Goal: Task Accomplishment & Management: Complete application form

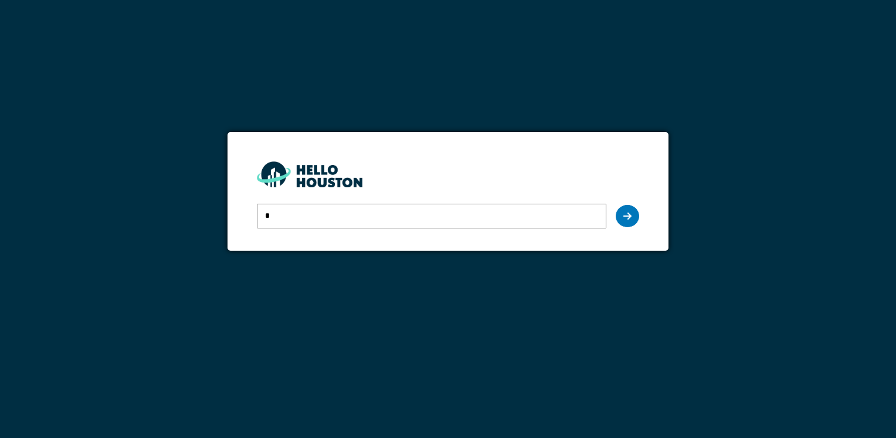
type input "**********"
click at [625, 221] on div at bounding box center [627, 216] width 23 height 22
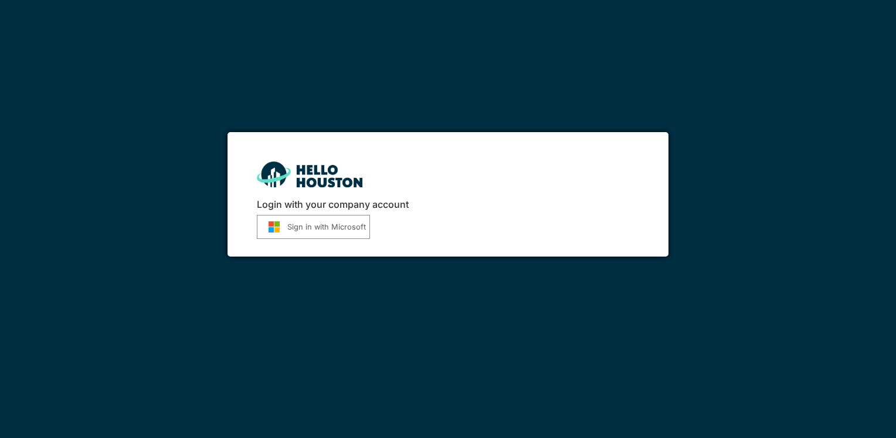
click at [325, 226] on button "Sign in with Microsoft" at bounding box center [313, 227] width 113 height 24
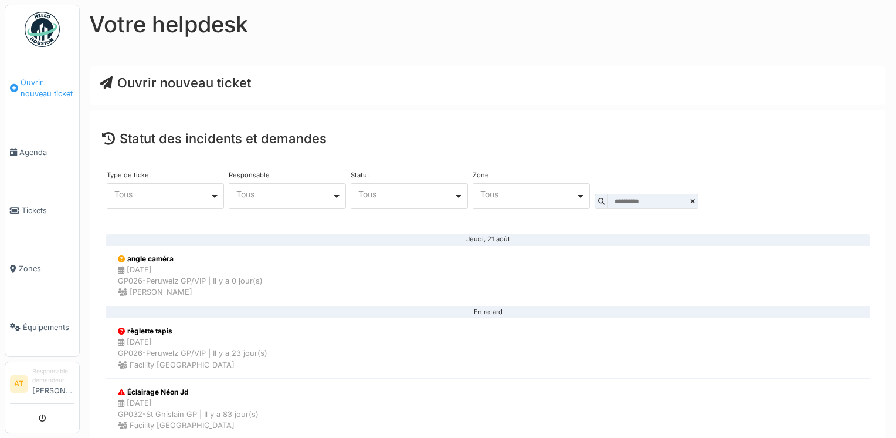
click at [36, 93] on span "Ouvrir nouveau ticket" at bounding box center [48, 88] width 54 height 22
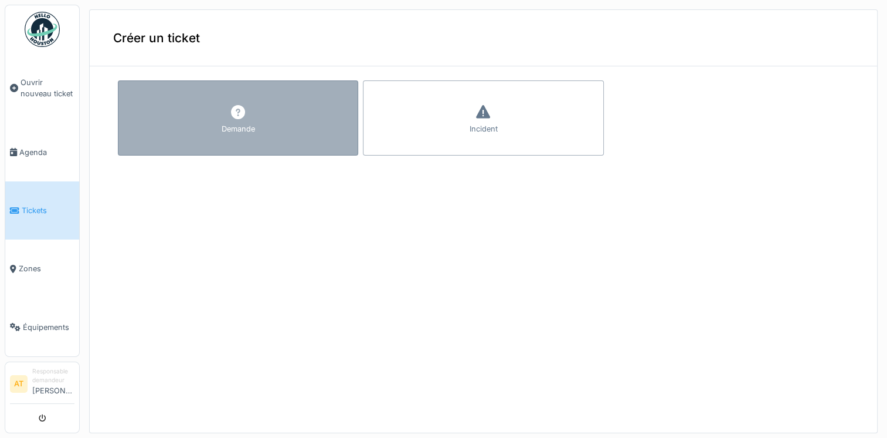
click at [239, 123] on div "Demande" at bounding box center [238, 128] width 33 height 11
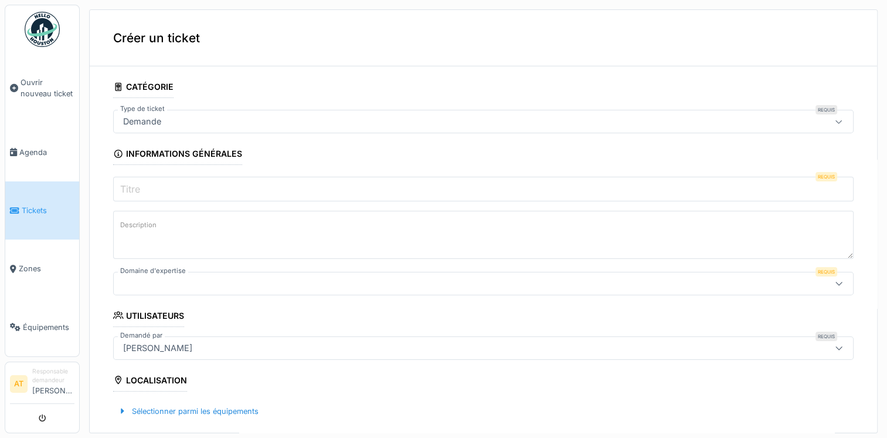
click at [239, 123] on div "Demande" at bounding box center [442, 121] width 648 height 13
click at [222, 184] on input "Titre" at bounding box center [483, 189] width 741 height 25
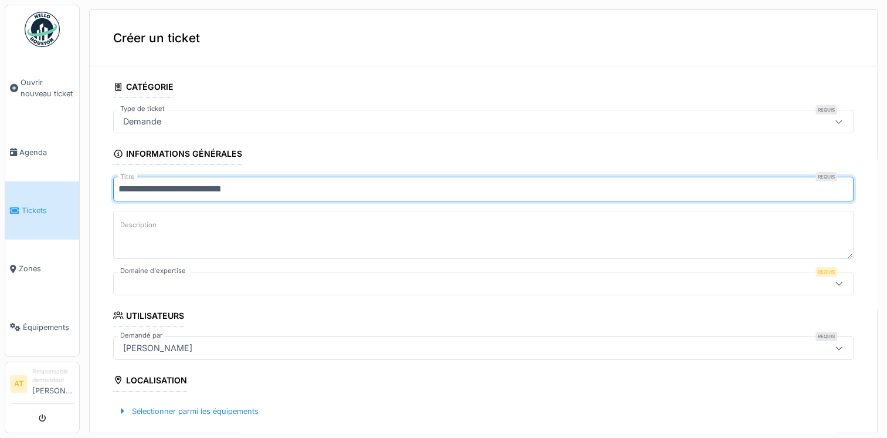
type input "**********"
click at [199, 225] on textarea "Description" at bounding box center [483, 235] width 741 height 48
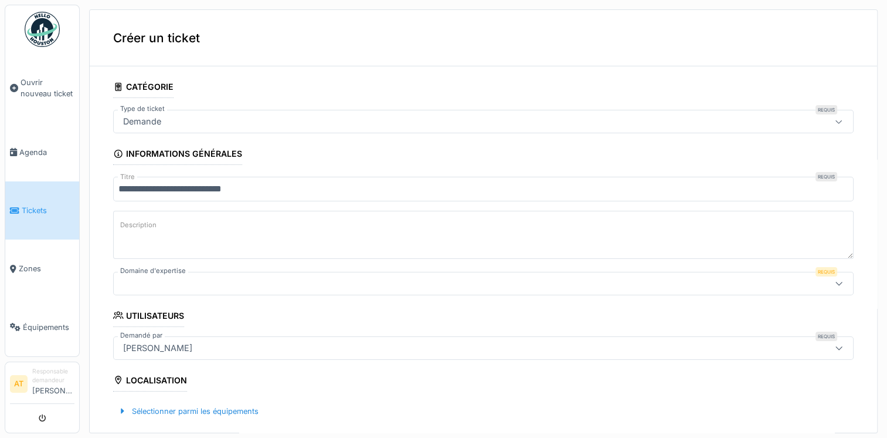
type textarea "*"
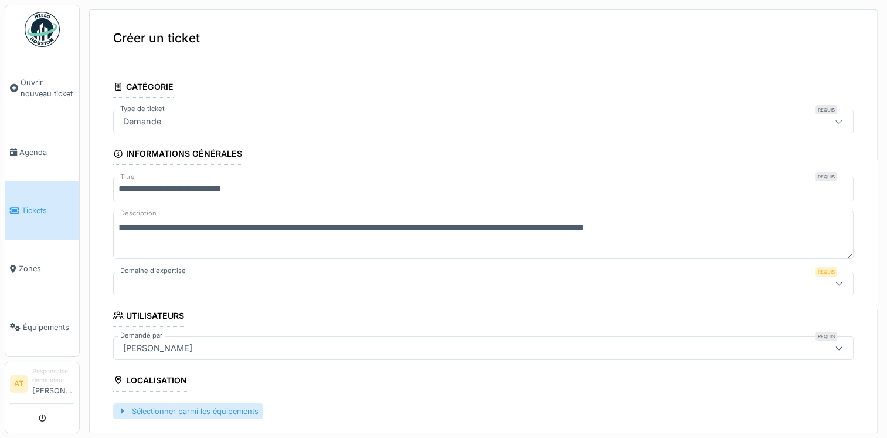
type textarea "**********"
click at [209, 409] on div "Sélectionner parmi les équipements" at bounding box center [188, 411] width 150 height 16
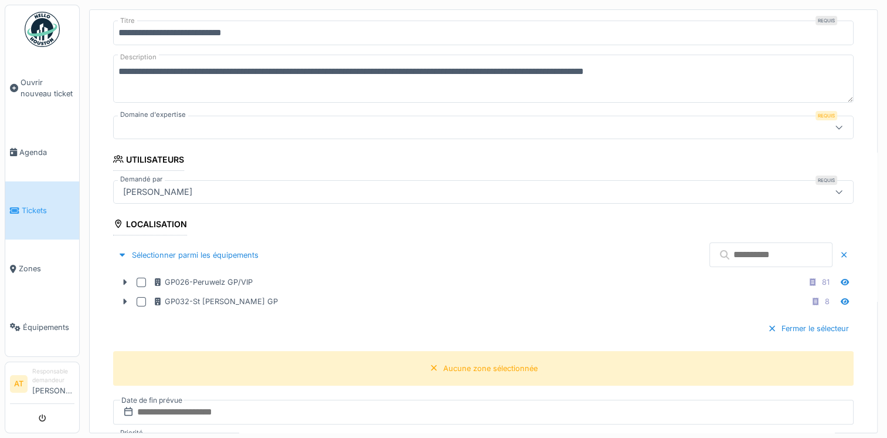
scroll to position [164, 0]
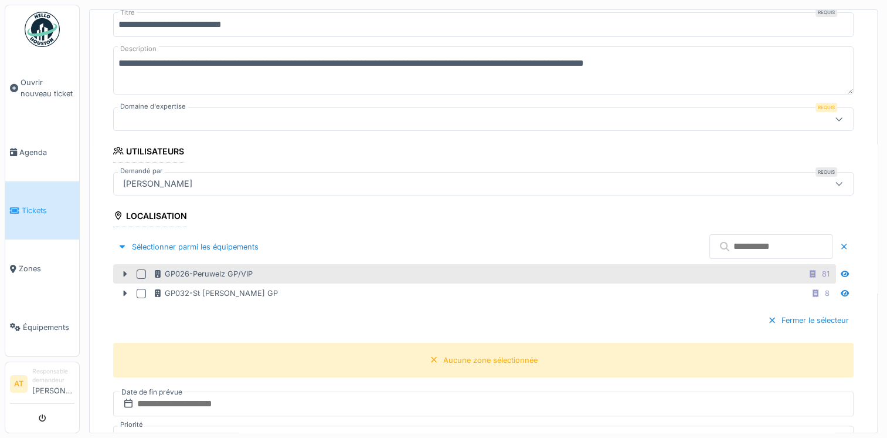
click at [140, 270] on div at bounding box center [141, 273] width 9 height 9
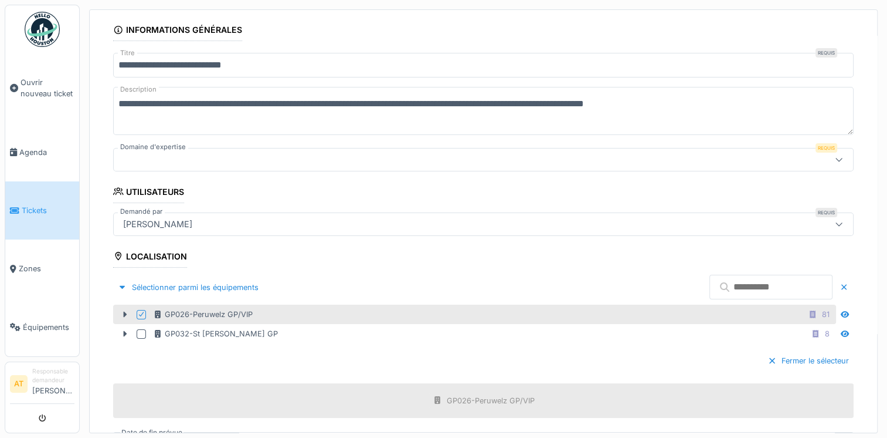
scroll to position [100, 0]
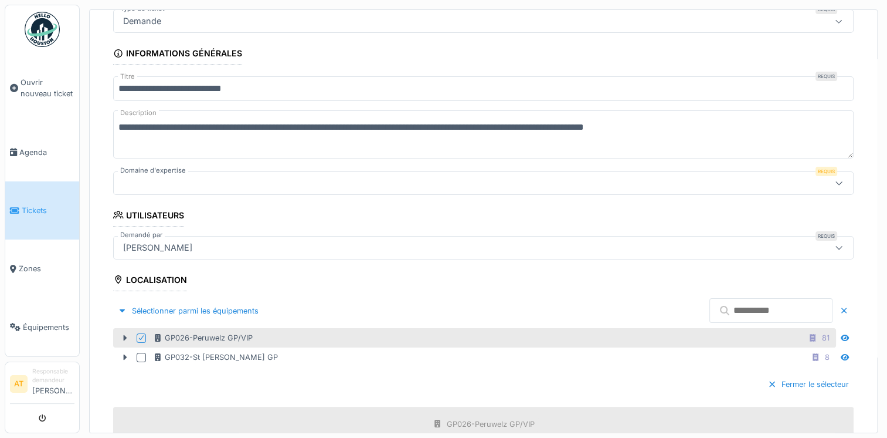
click at [835, 179] on icon at bounding box center [839, 183] width 9 height 8
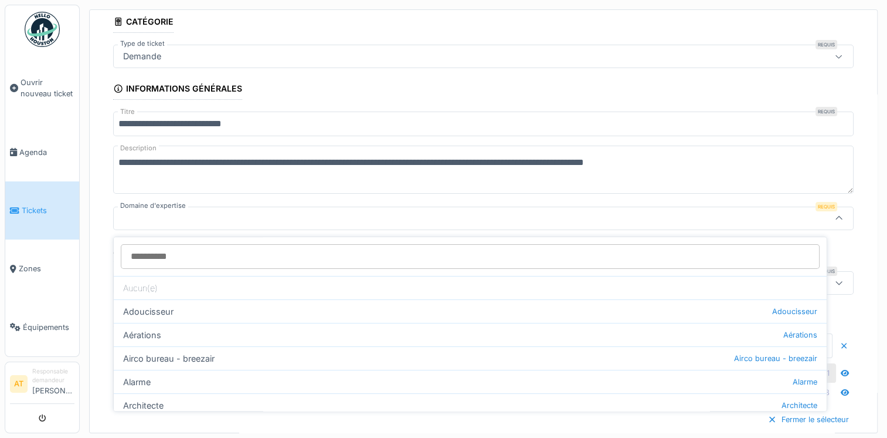
scroll to position [60, 0]
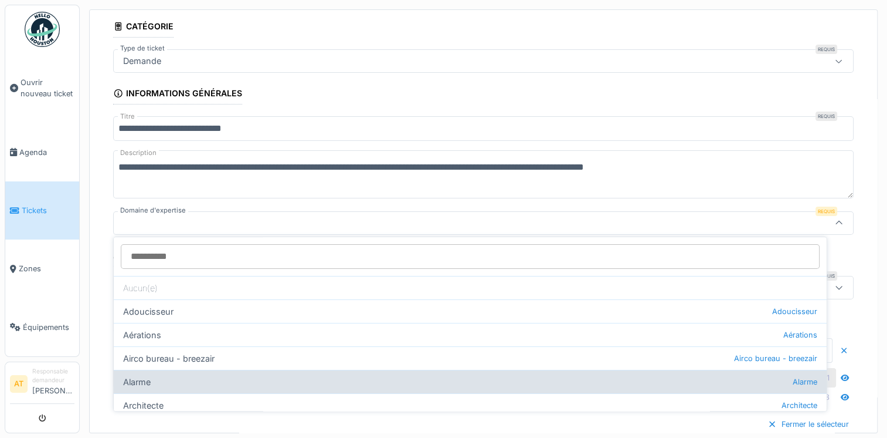
click at [265, 379] on div "Alarme Alarme" at bounding box center [470, 381] width 713 height 23
type input "***"
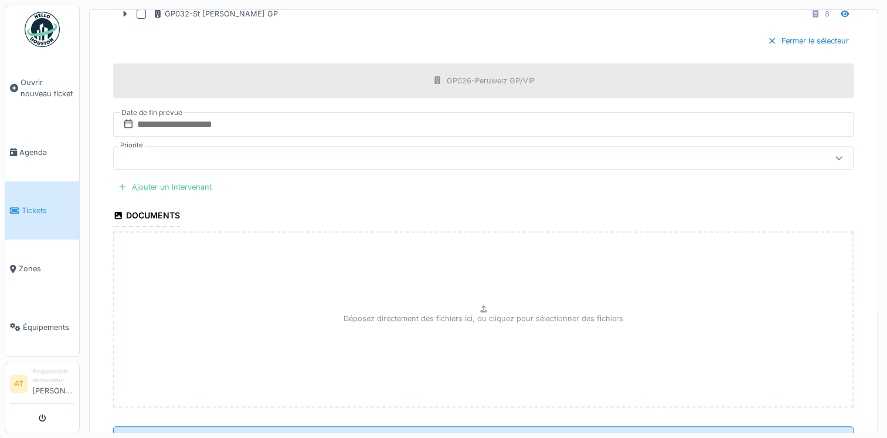
scroll to position [491, 0]
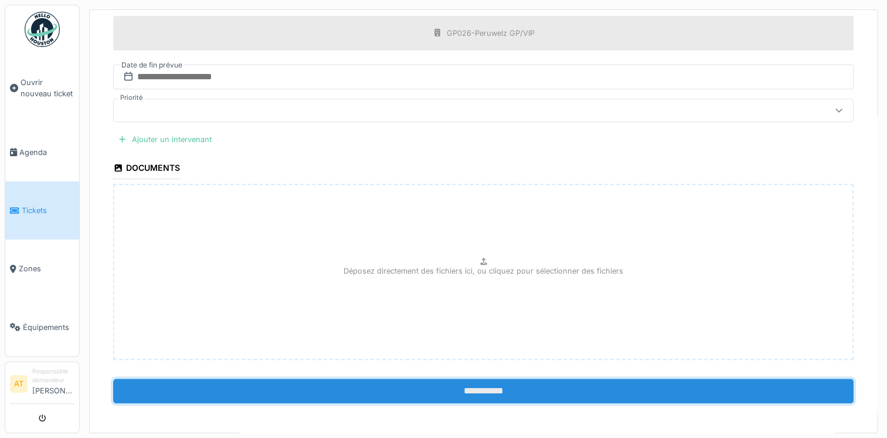
click at [493, 379] on input "**********" at bounding box center [483, 390] width 741 height 25
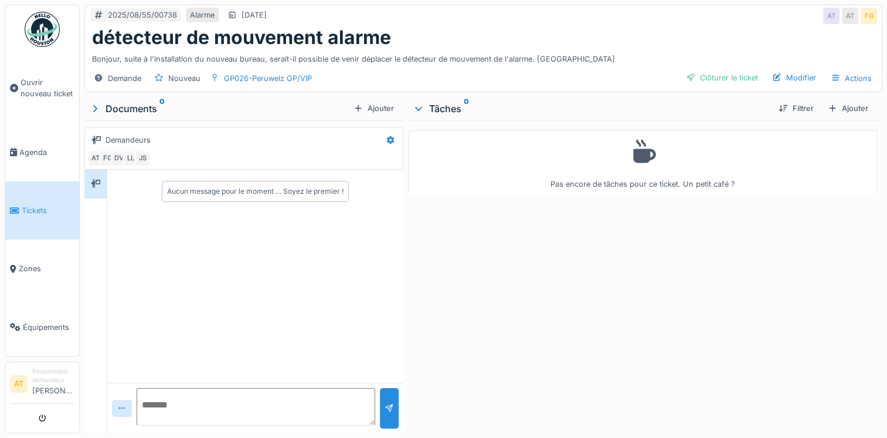
click at [39, 209] on span "Tickets" at bounding box center [48, 210] width 53 height 11
click at [42, 213] on link "Tickets" at bounding box center [42, 210] width 74 height 58
click at [124, 80] on div "Demande" at bounding box center [124, 78] width 33 height 11
click at [36, 157] on link "Agenda" at bounding box center [42, 152] width 74 height 58
click at [38, 149] on span "Agenda" at bounding box center [46, 152] width 55 height 11
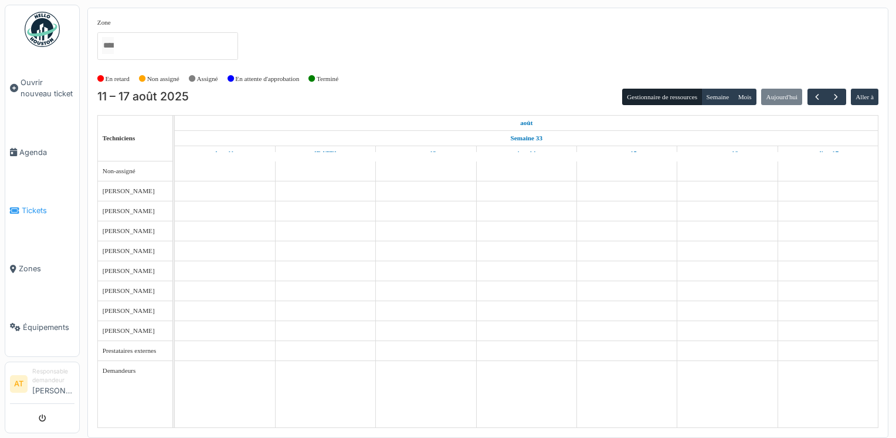
click at [32, 211] on link "Tickets" at bounding box center [42, 210] width 74 height 58
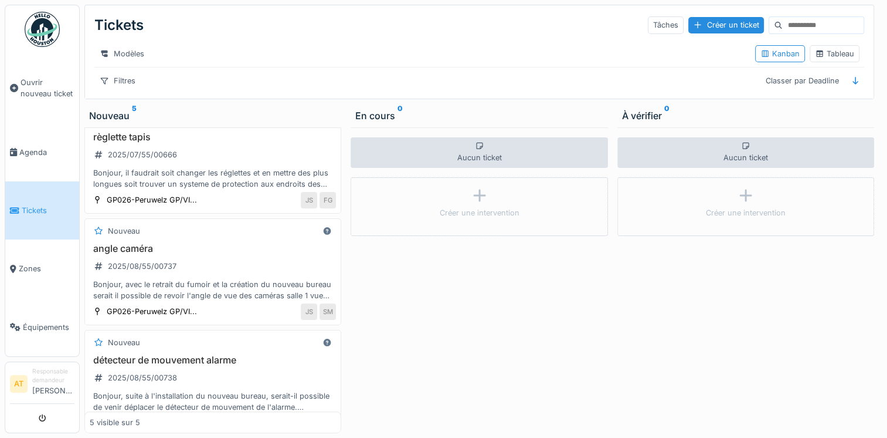
scroll to position [276, 0]
